Goal: Task Accomplishment & Management: Use online tool/utility

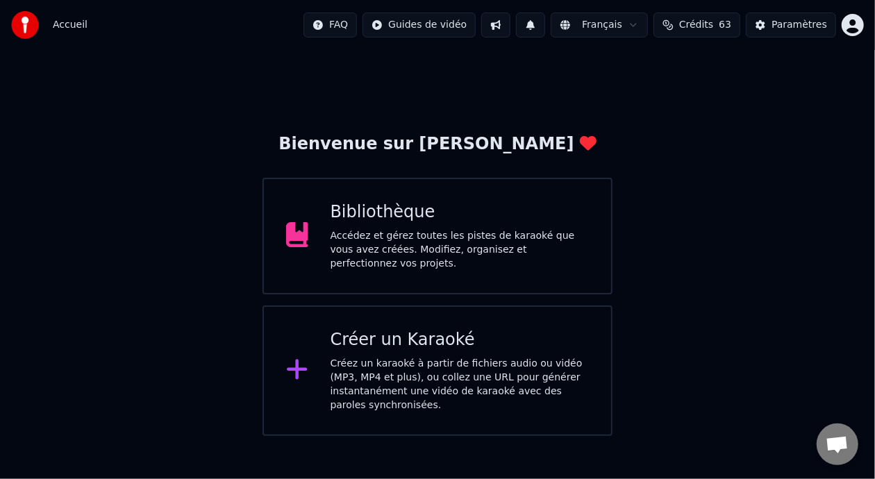
click at [470, 229] on div "Bibliothèque Accédez et gérez toutes les pistes de karaoké que vous avez créées…" at bounding box center [460, 235] width 259 height 69
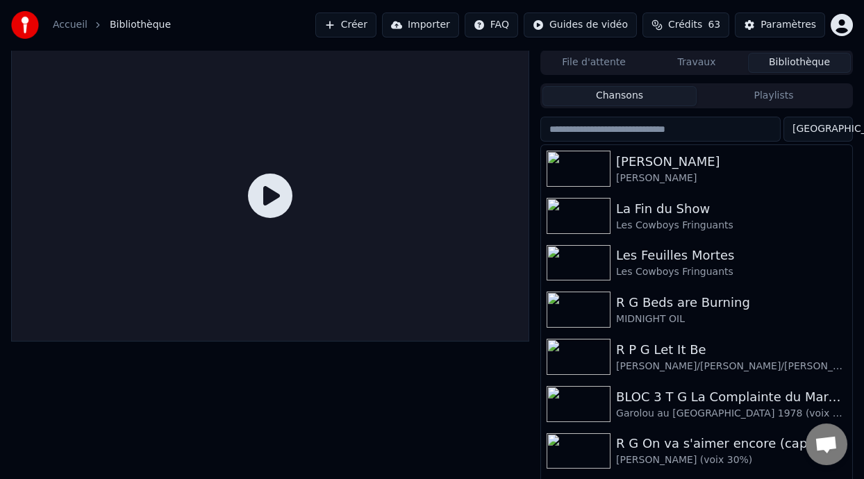
click at [646, 98] on button "Chansons" at bounding box center [620, 96] width 154 height 20
click at [784, 97] on button "Playlists" at bounding box center [774, 96] width 154 height 20
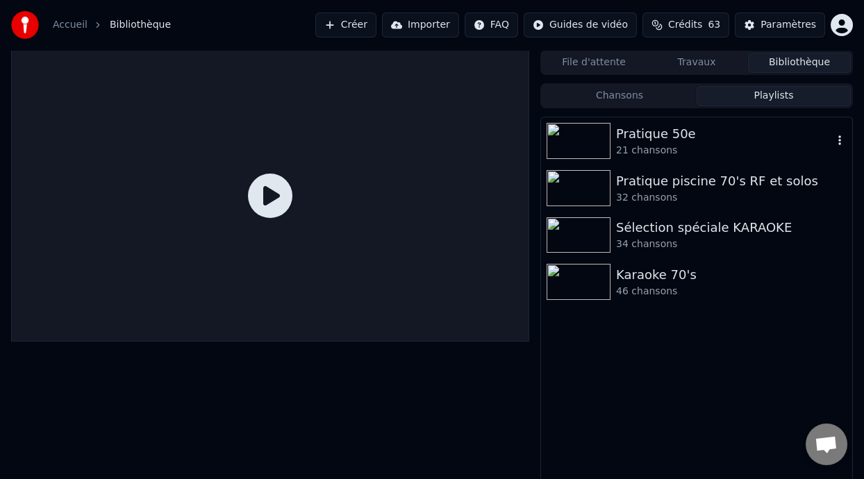
click at [691, 133] on div "Pratique 50e" at bounding box center [724, 133] width 217 height 19
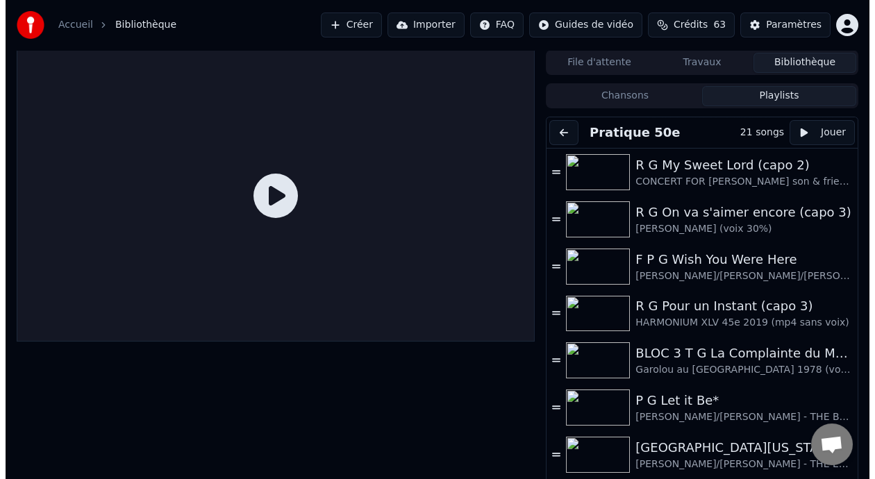
scroll to position [156, 0]
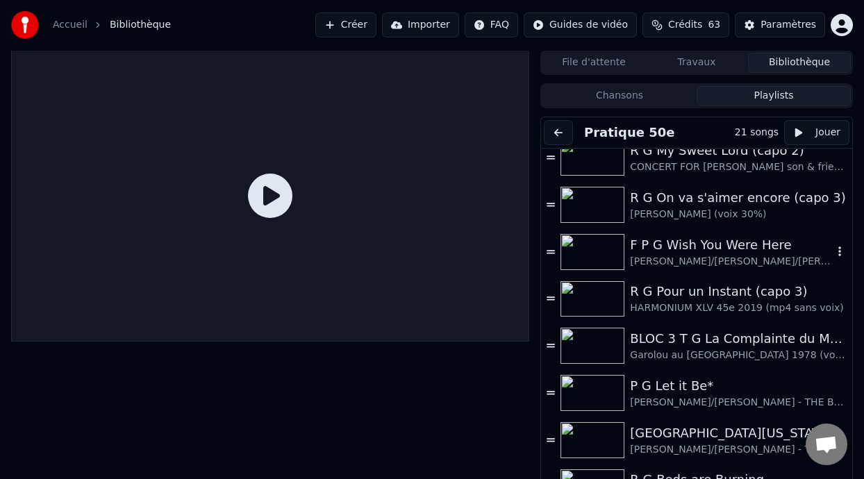
click at [677, 252] on div "F P G Wish You Were Here" at bounding box center [731, 245] width 203 height 19
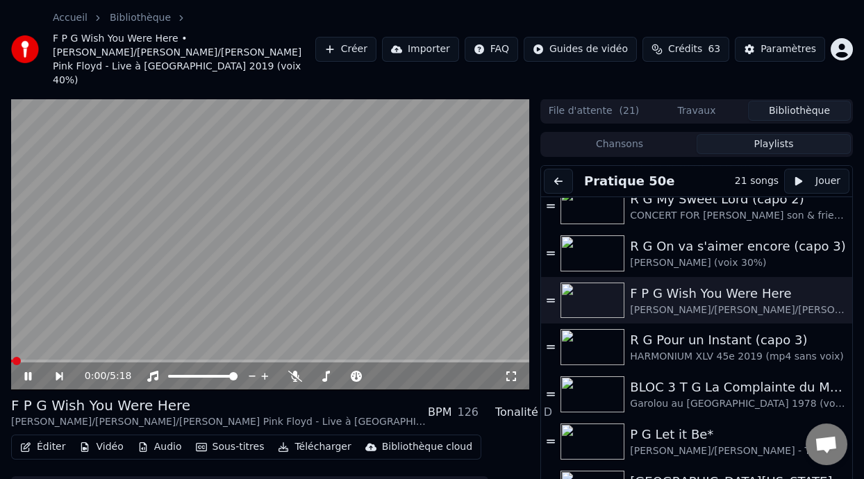
click at [27, 371] on icon at bounding box center [37, 376] width 31 height 11
click at [27, 372] on icon at bounding box center [28, 377] width 8 height 10
click at [27, 371] on icon at bounding box center [37, 376] width 31 height 11
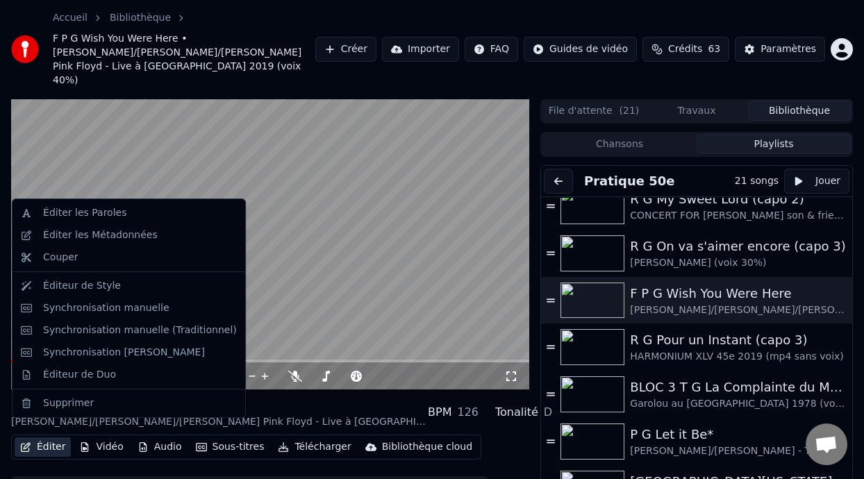
click at [49, 438] on button "Éditer" at bounding box center [43, 447] width 56 height 19
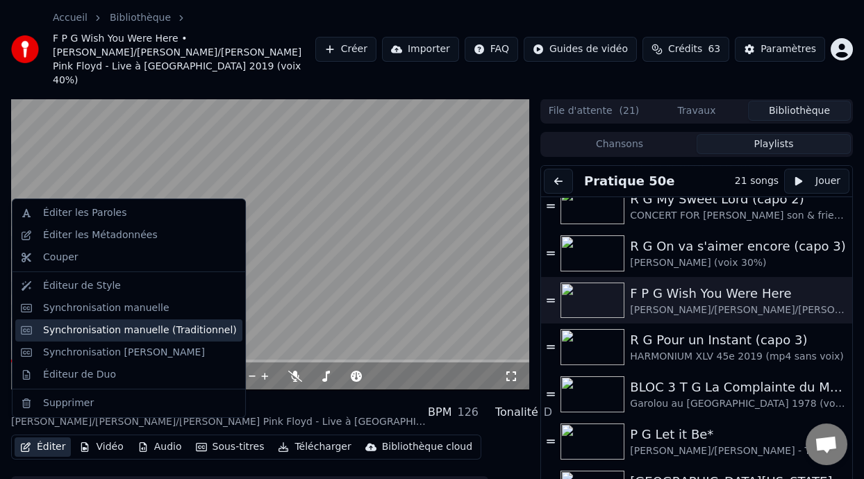
click at [164, 331] on div "Synchronisation manuelle (Traditionnel)" at bounding box center [140, 331] width 194 height 14
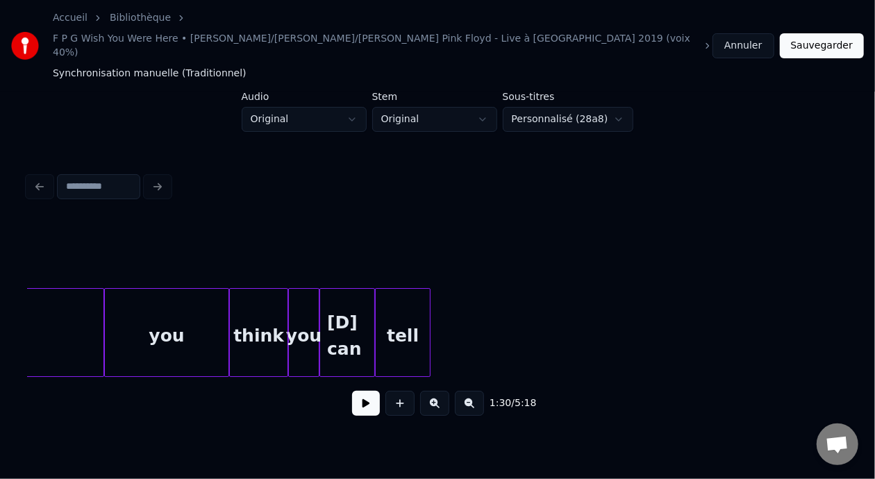
scroll to position [0, 16139]
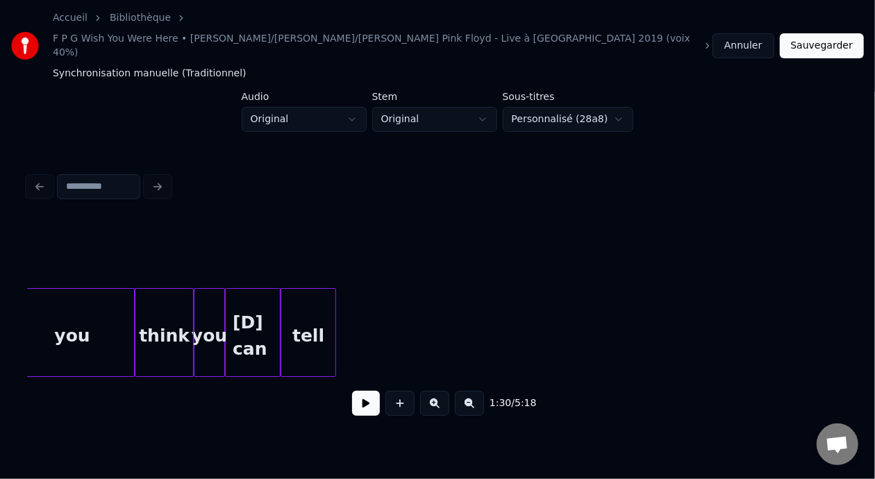
click at [312, 300] on div "tell" at bounding box center [308, 336] width 54 height 94
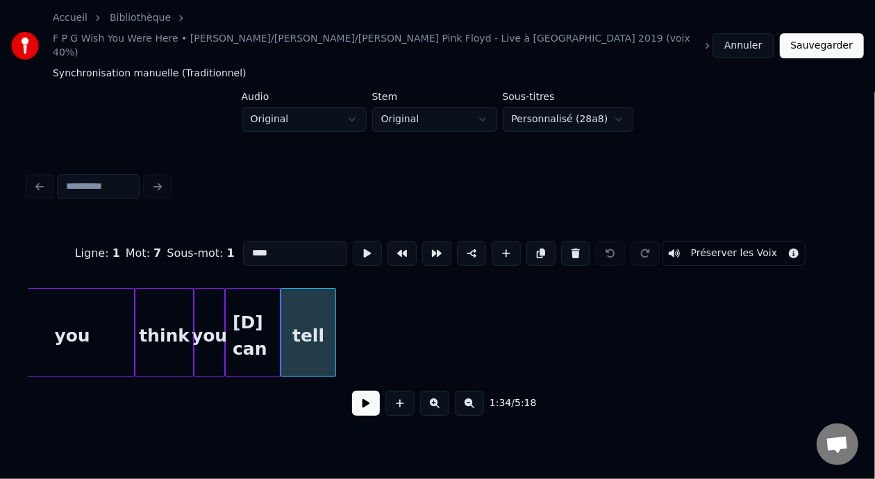
click at [243, 241] on input "****" at bounding box center [295, 253] width 104 height 25
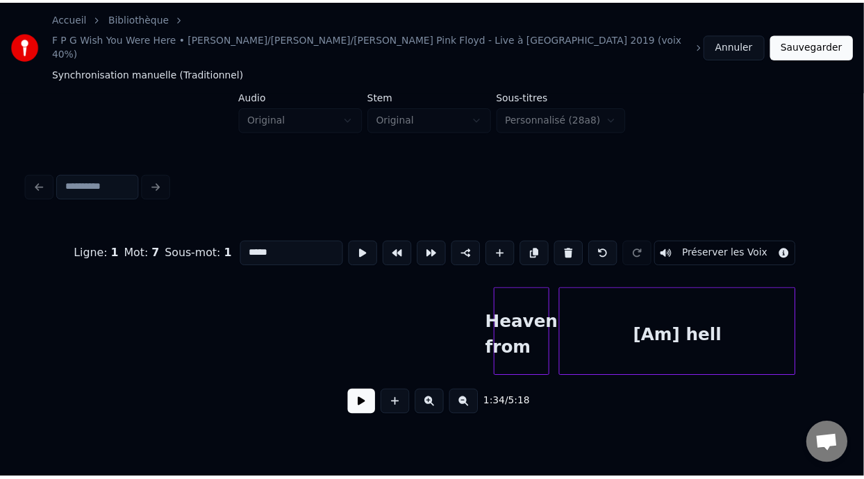
scroll to position [0, 16621]
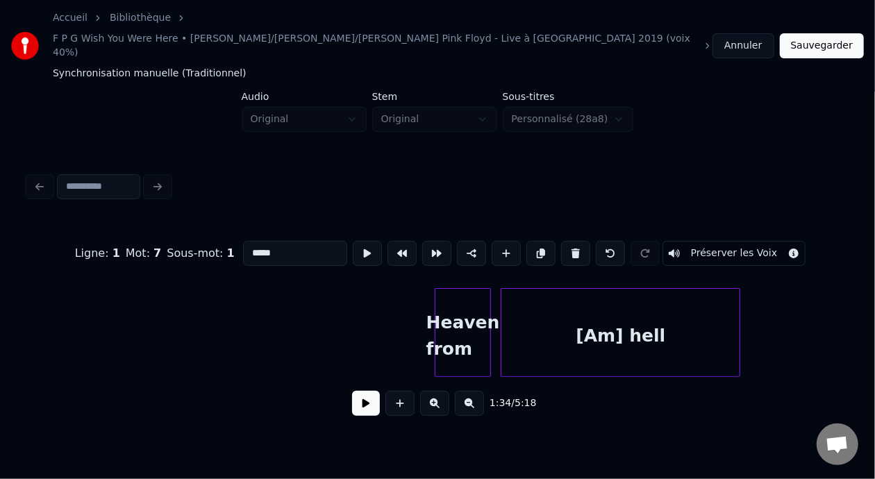
type input "*****"
click at [823, 33] on button "Sauvegarder" at bounding box center [822, 45] width 84 height 25
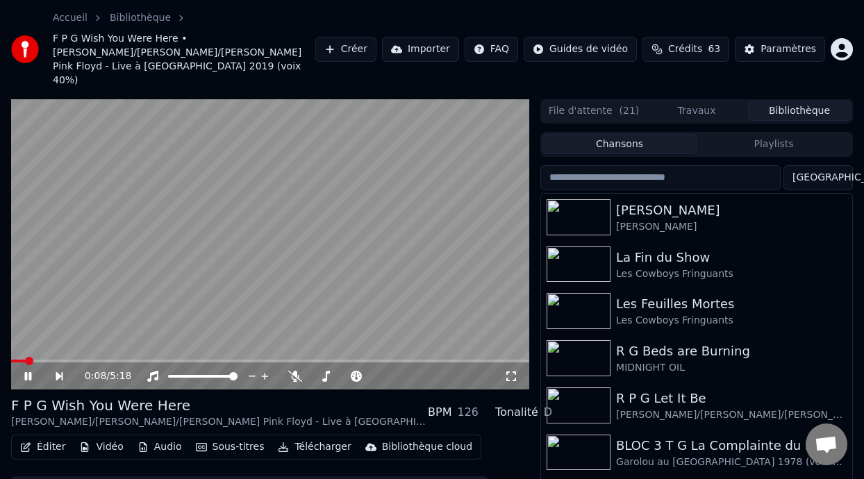
click at [493, 435] on div "Éditer Vidéo Audio Sous-titres Télécharger Bibliothèque cloud Synchronisation m…" at bounding box center [270, 474] width 518 height 78
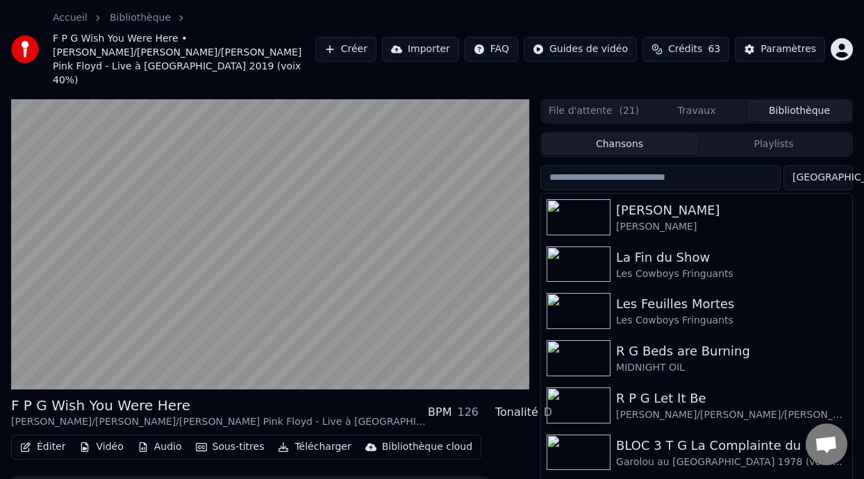
click at [764, 134] on button "Playlists" at bounding box center [774, 144] width 154 height 20
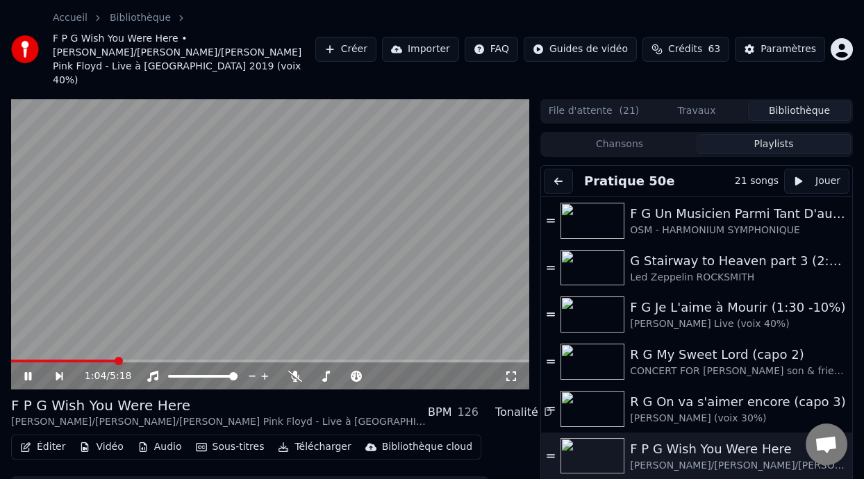
click at [30, 372] on icon at bounding box center [27, 376] width 7 height 8
click at [30, 371] on icon at bounding box center [37, 376] width 31 height 11
click at [27, 372] on icon at bounding box center [27, 376] width 7 height 8
